Goal: Transaction & Acquisition: Purchase product/service

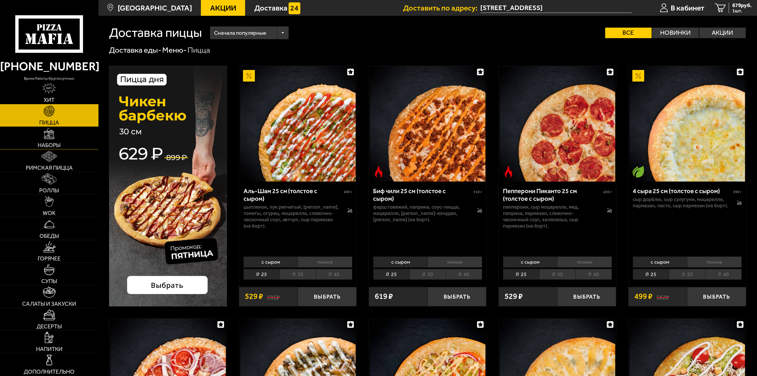
click at [75, 143] on link "Наборы" at bounding box center [49, 138] width 99 height 22
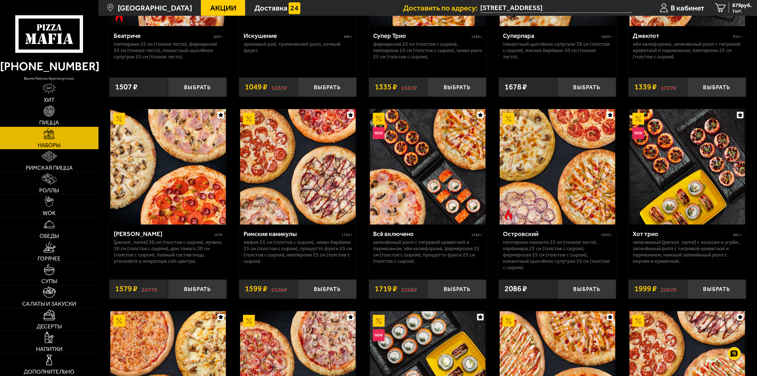
scroll to position [553, 0]
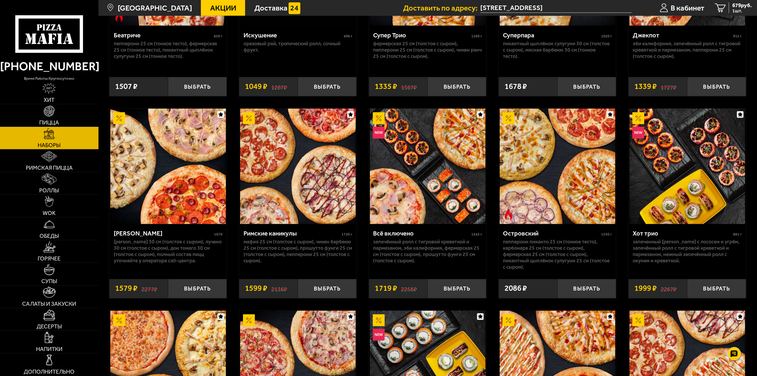
click at [562, 200] on img at bounding box center [558, 167] width 116 height 116
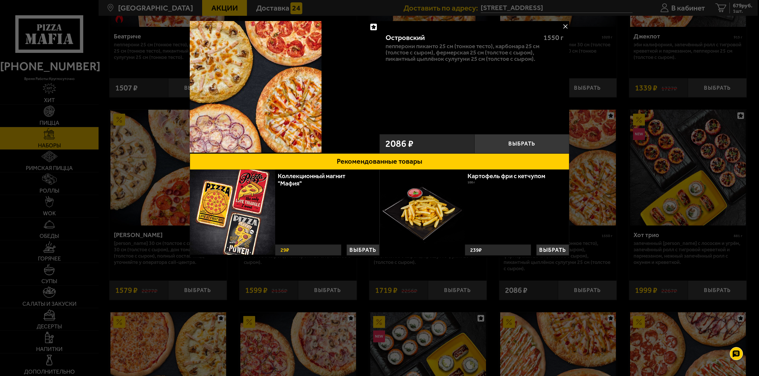
drag, startPoint x: 565, startPoint y: 28, endPoint x: 436, endPoint y: 4, distance: 132.0
click at [565, 28] on button at bounding box center [565, 26] width 8 height 8
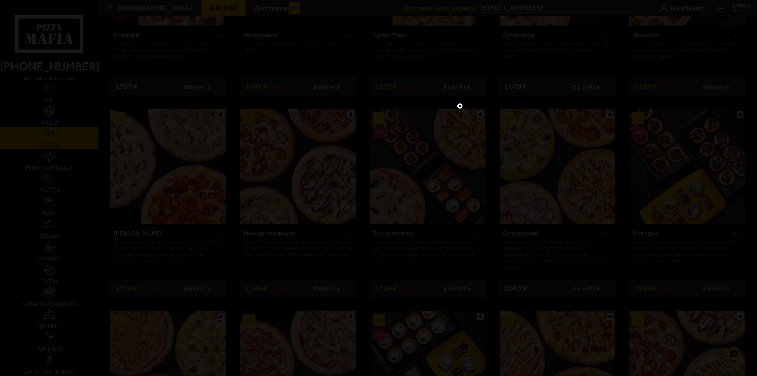
click at [459, 107] on link at bounding box center [460, 106] width 7 height 7
